Goal: Find specific page/section: Find specific page/section

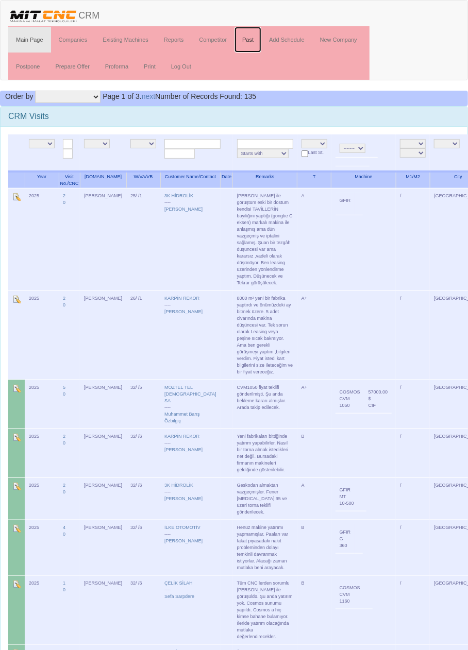
click at [249, 40] on link "Past" at bounding box center [247, 40] width 27 height 26
